Goal: Complete application form

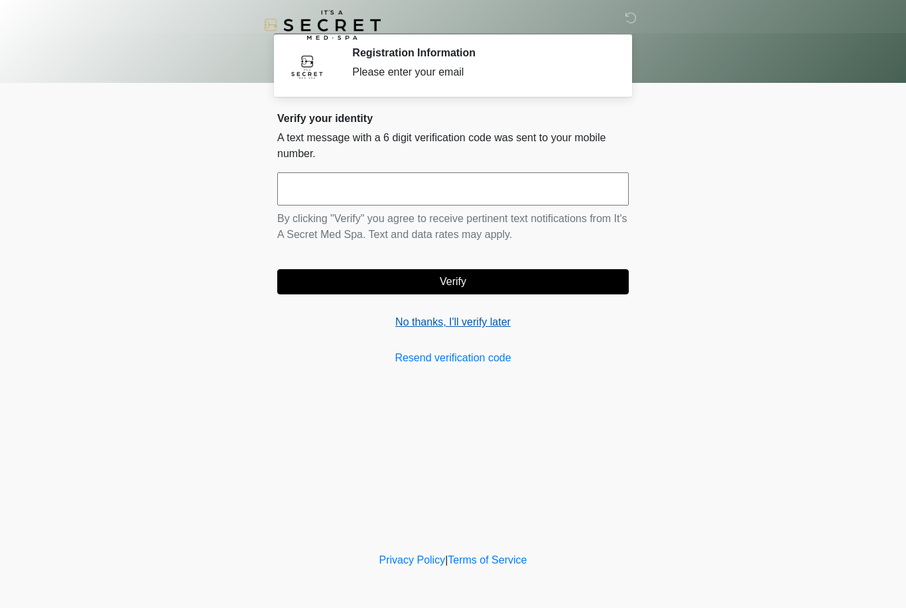
click at [489, 318] on link "No thanks, I'll verify later" at bounding box center [453, 322] width 352 height 16
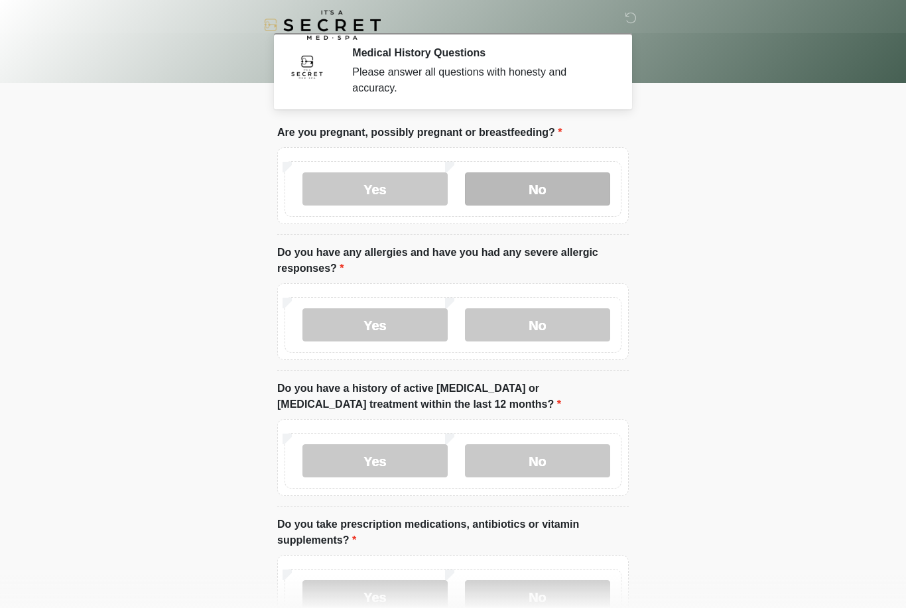
click at [551, 186] on label "No" at bounding box center [537, 189] width 145 height 33
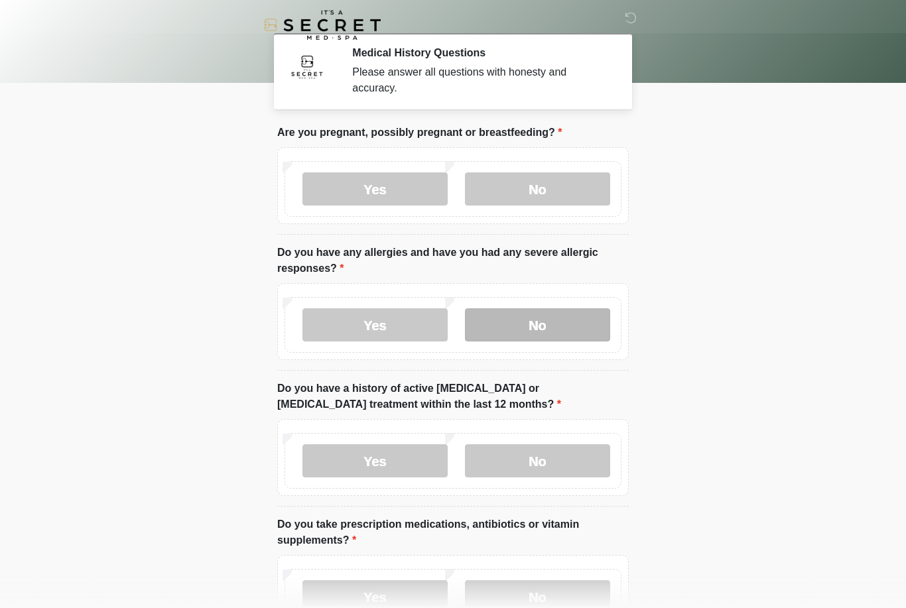
click at [555, 326] on label "No" at bounding box center [537, 325] width 145 height 33
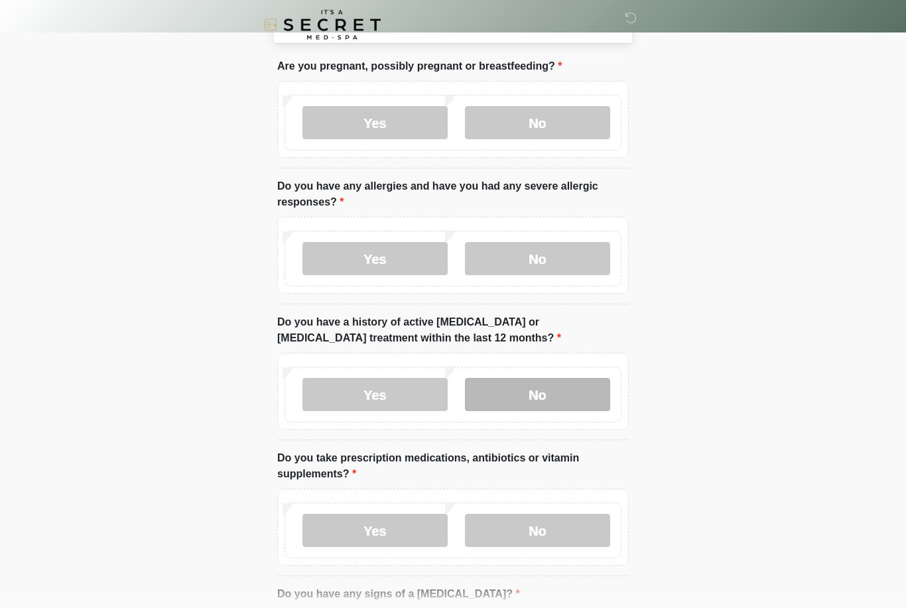
click at [540, 389] on label "No" at bounding box center [537, 395] width 145 height 33
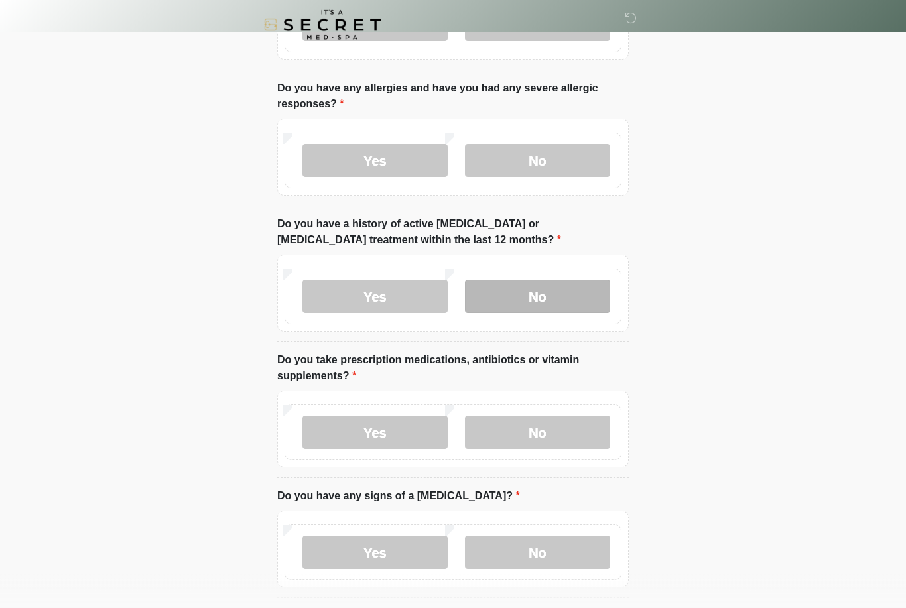
scroll to position [165, 0]
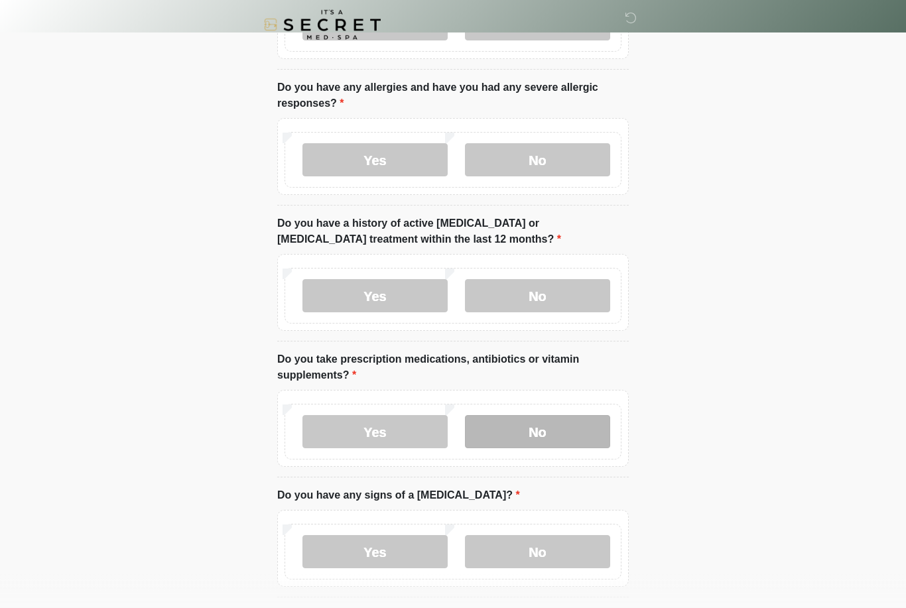
click at [550, 432] on label "No" at bounding box center [537, 432] width 145 height 33
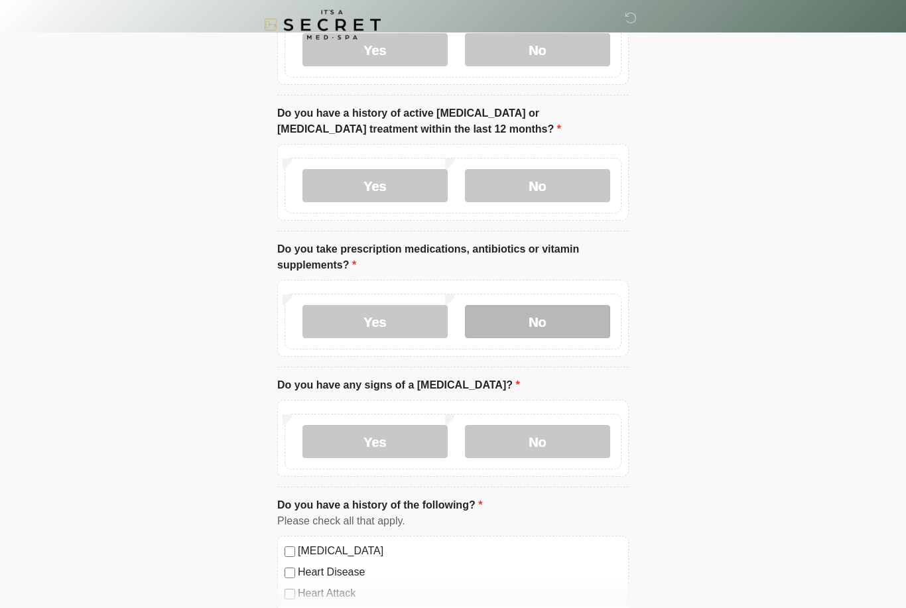
scroll to position [277, 0]
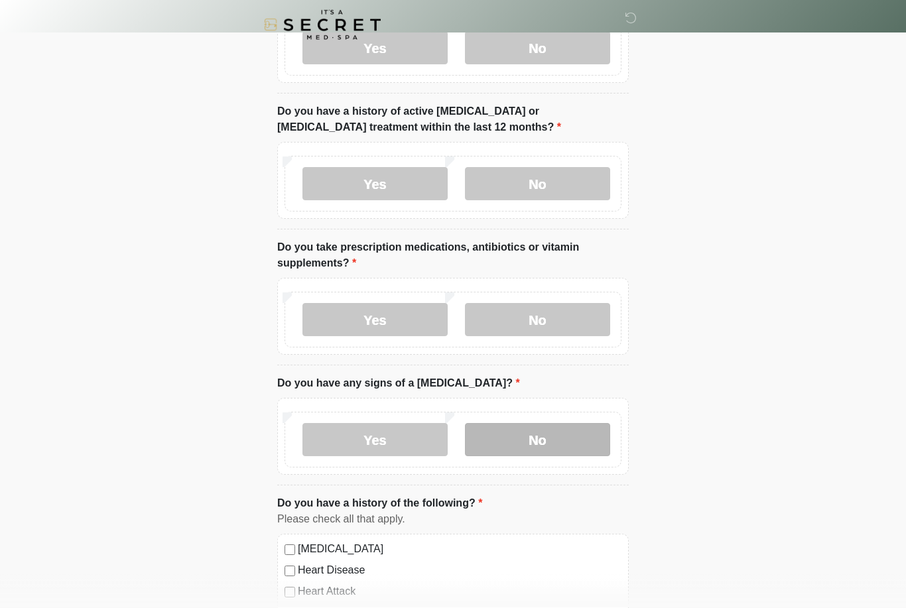
click at [543, 436] on label "No" at bounding box center [537, 440] width 145 height 33
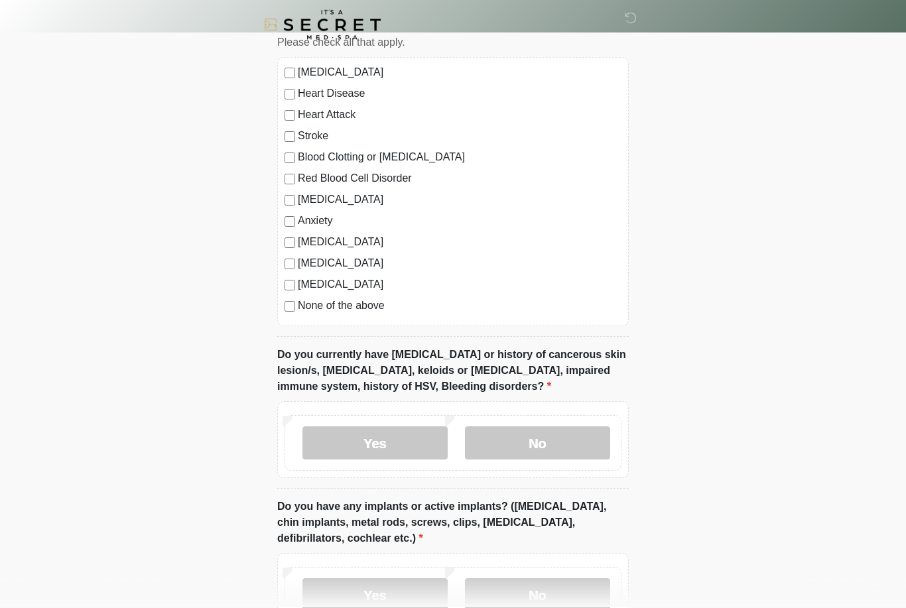
scroll to position [755, 0]
click at [556, 438] on label "No" at bounding box center [537, 442] width 145 height 33
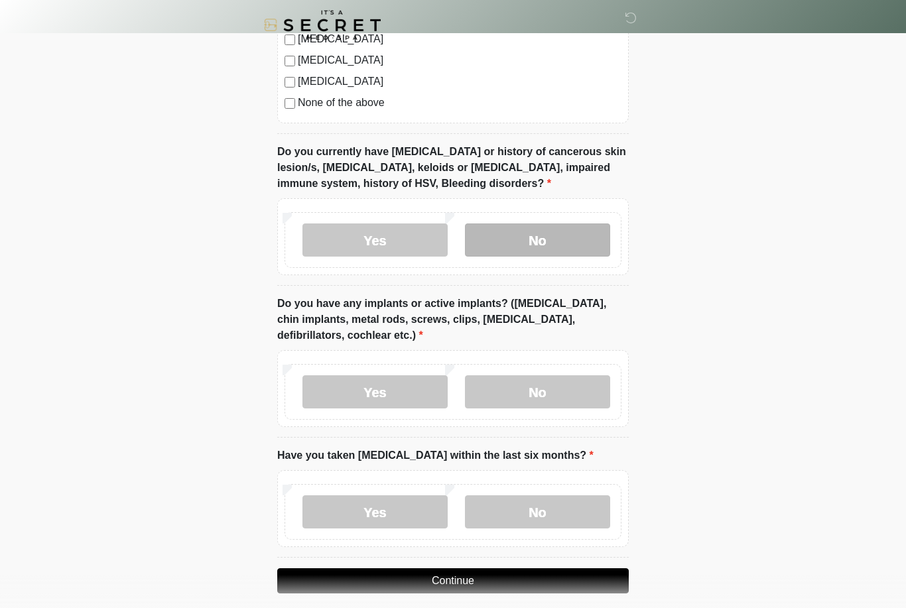
scroll to position [969, 0]
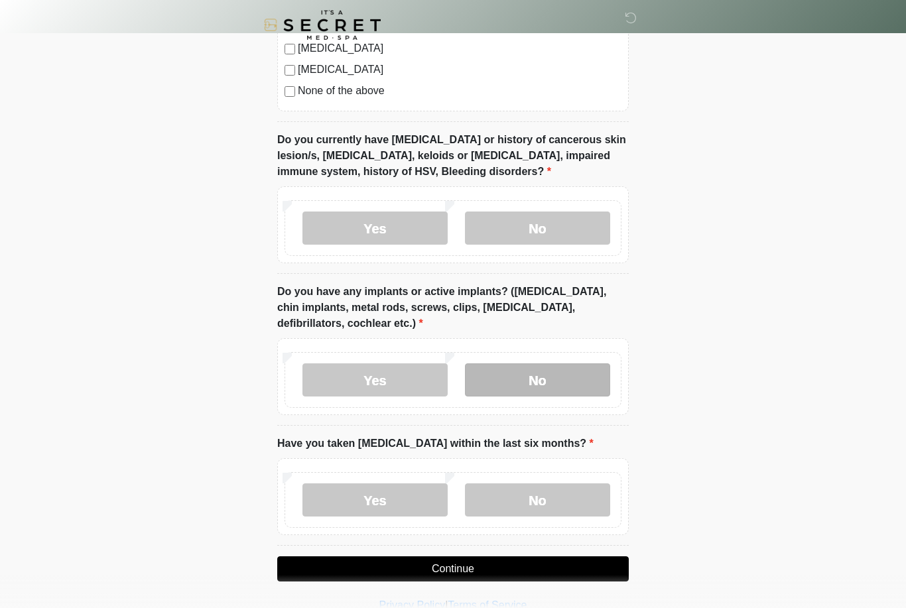
click at [553, 373] on label "No" at bounding box center [537, 380] width 145 height 33
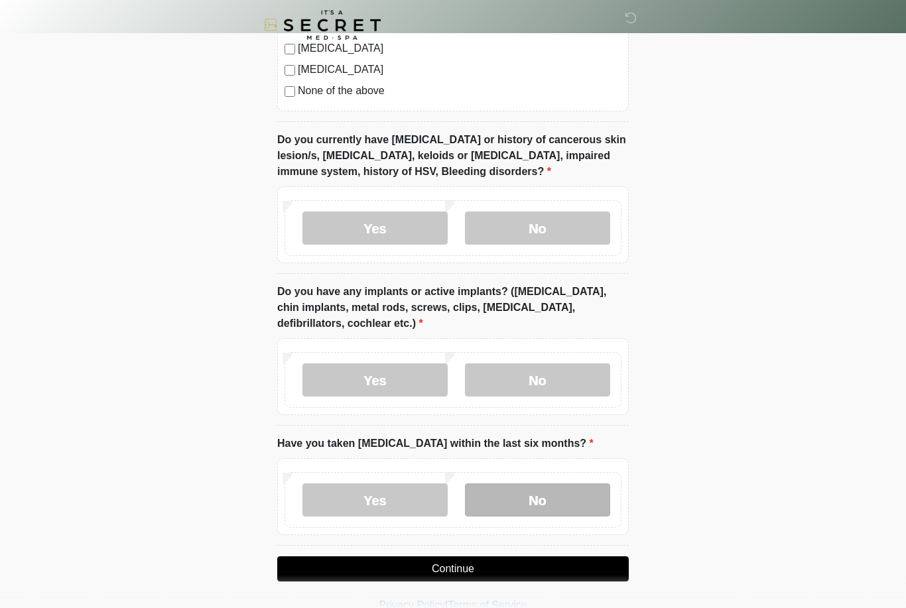
click at [527, 494] on label "No" at bounding box center [537, 500] width 145 height 33
click at [527, 569] on button "Continue" at bounding box center [453, 569] width 352 height 25
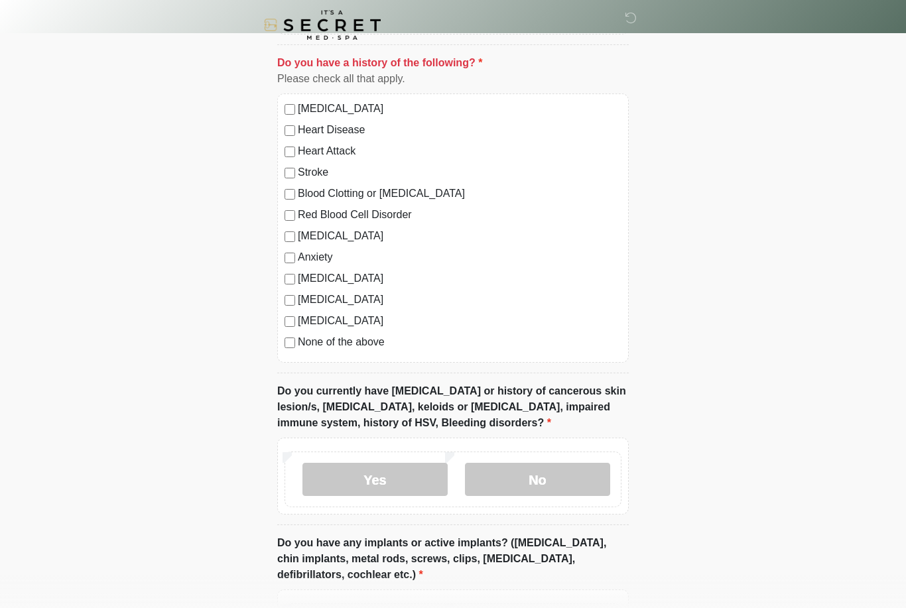
click at [280, 330] on div "High Blood Pressure Heart Disease Heart Attack Stroke Blood Clotting or Bleedin…" at bounding box center [453, 228] width 352 height 269
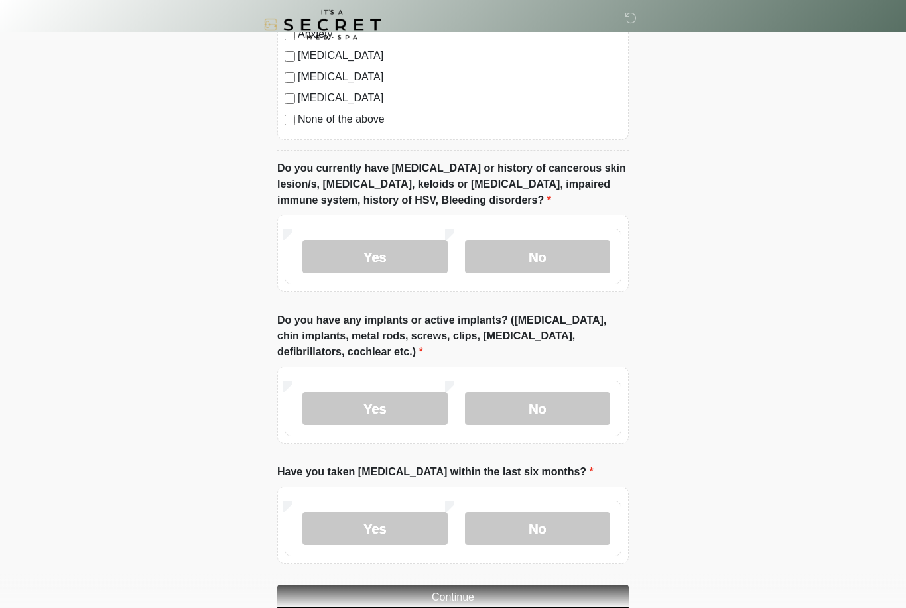
scroll to position [969, 0]
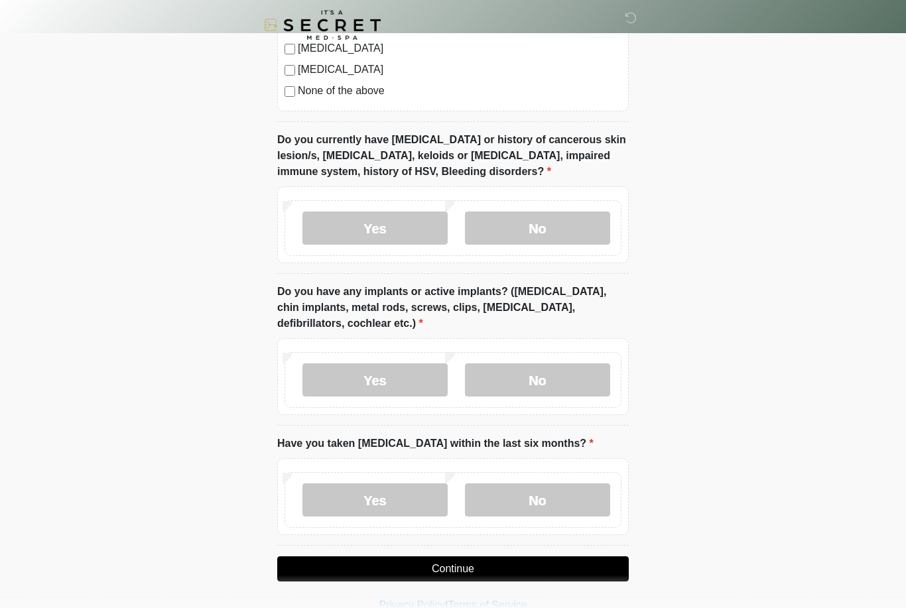
click at [544, 569] on button "Continue" at bounding box center [453, 569] width 352 height 25
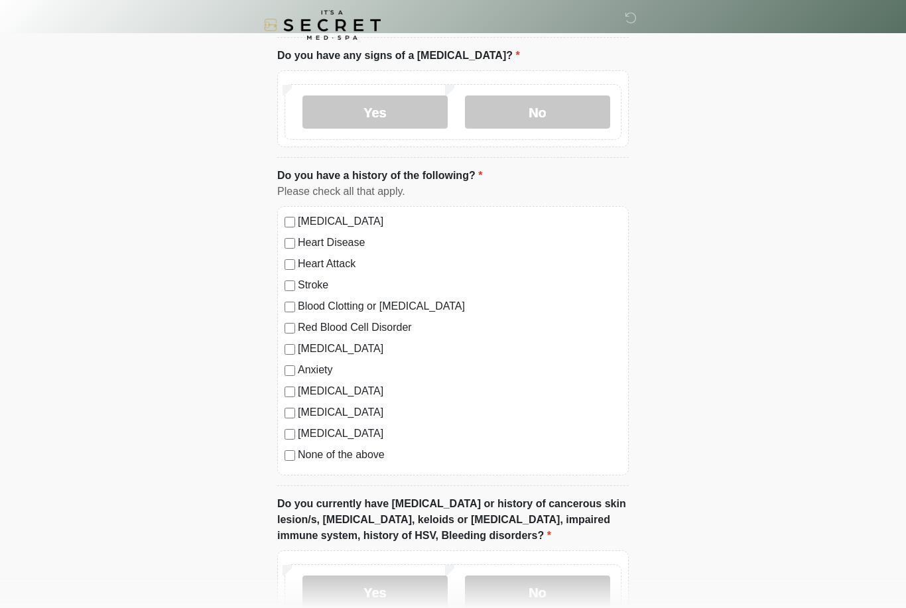
scroll to position [0, 0]
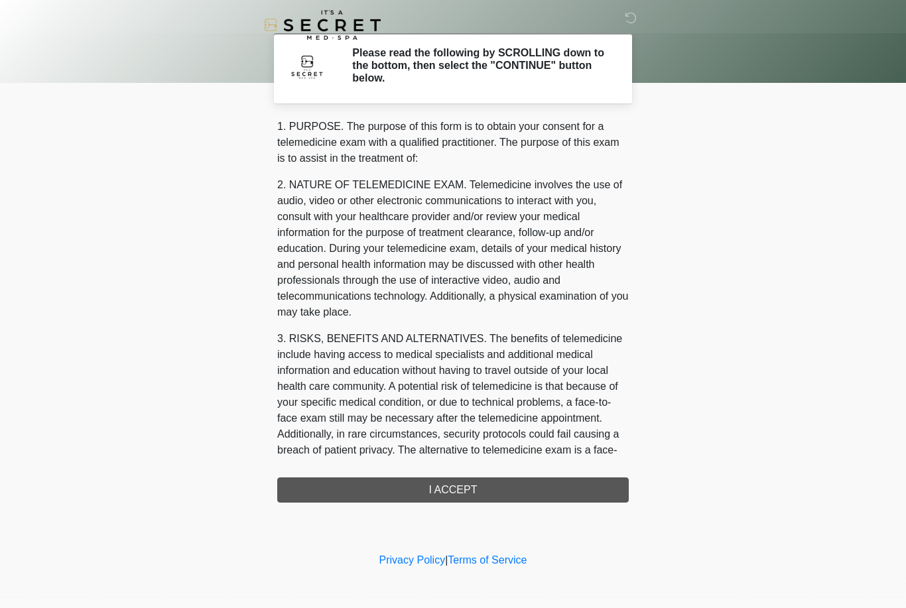
click at [574, 482] on div "1. PURPOSE. The purpose of this form is to obtain your consent for a telemedici…" at bounding box center [453, 311] width 352 height 384
click at [563, 492] on div "1. PURPOSE. The purpose of this form is to obtain your consent for a telemedici…" at bounding box center [453, 311] width 352 height 384
click at [451, 495] on div "1. PURPOSE. The purpose of this form is to obtain your consent for a telemedici…" at bounding box center [453, 311] width 352 height 384
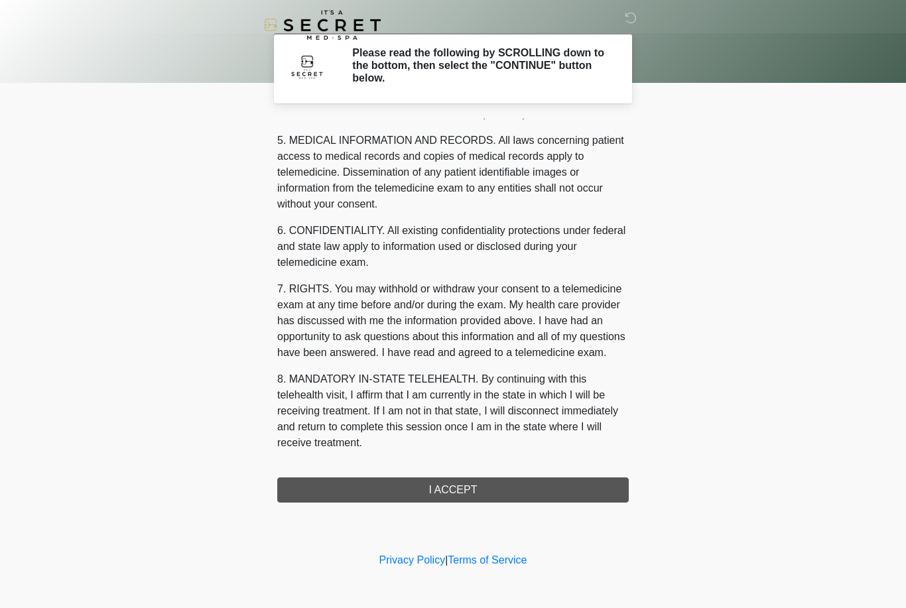
scroll to position [427, 0]
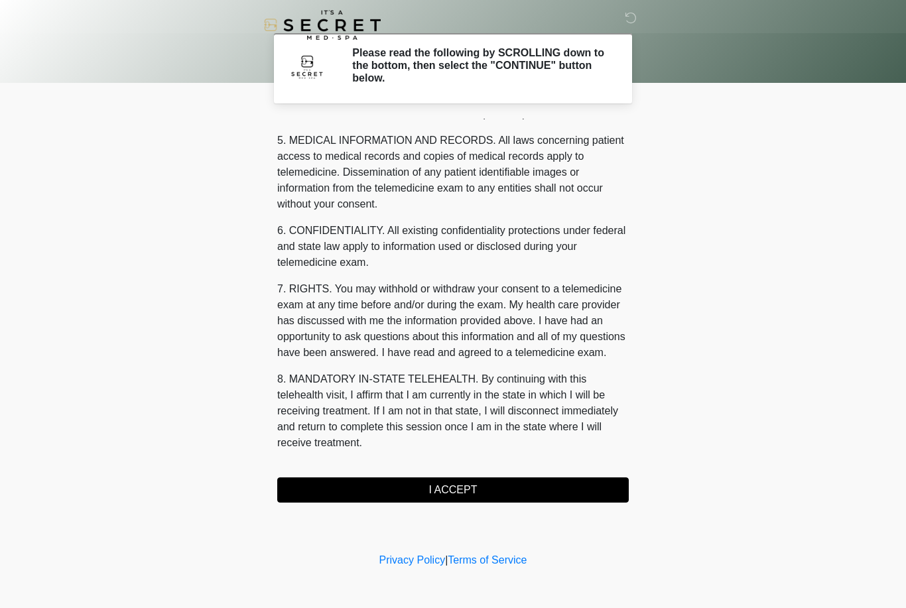
click at [478, 488] on button "I ACCEPT" at bounding box center [453, 490] width 352 height 25
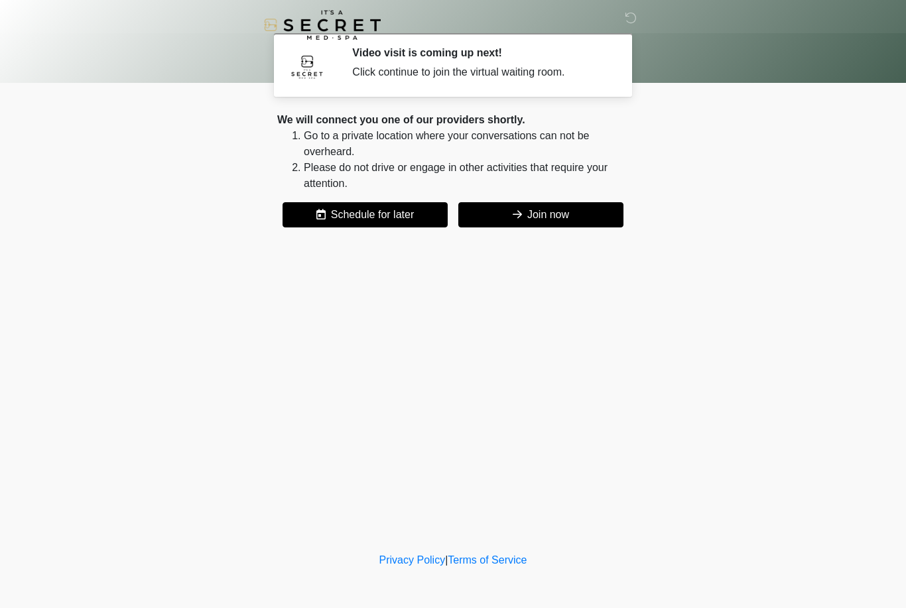
click at [541, 222] on button "Join now" at bounding box center [540, 214] width 165 height 25
